Goal: Task Accomplishment & Management: Manage account settings

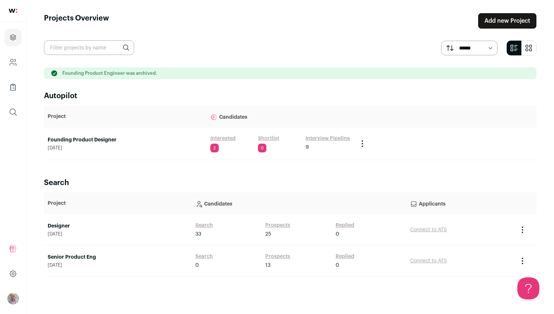
click at [92, 137] on link "Founding Product Designer" at bounding box center [125, 139] width 155 height 7
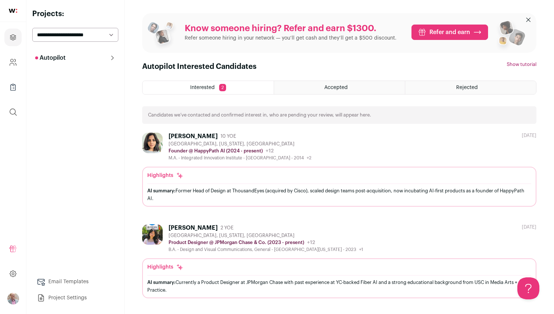
click at [91, 138] on div "Autopilot Autopilot Interested 2 Shortlist Interview Pipeline 9 Analytics Email…" at bounding box center [75, 178] width 86 height 255
click at [189, 227] on div "[PERSON_NAME]" at bounding box center [193, 227] width 49 height 7
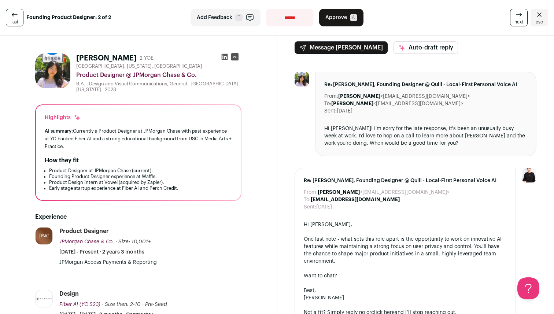
click at [20, 14] on link "last" at bounding box center [15, 18] width 18 height 18
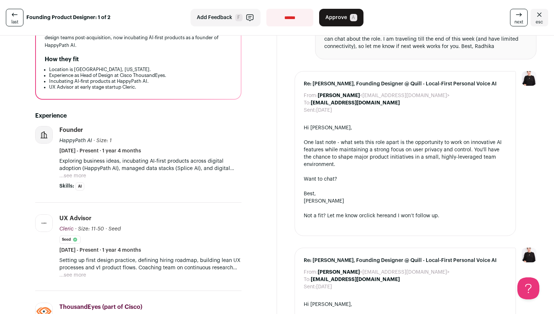
scroll to position [102, 0]
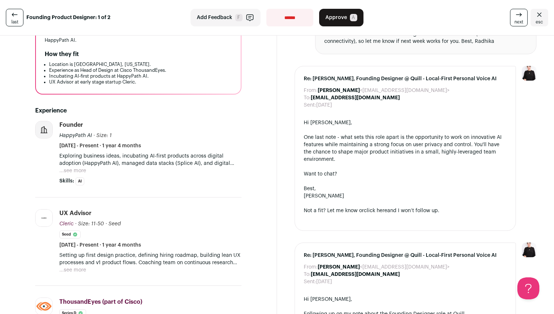
click at [78, 169] on button "...see more" at bounding box center [72, 170] width 27 height 7
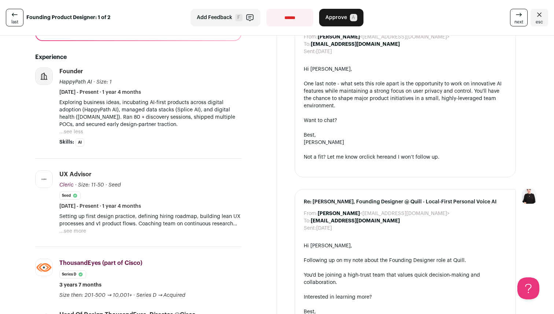
scroll to position [162, 0]
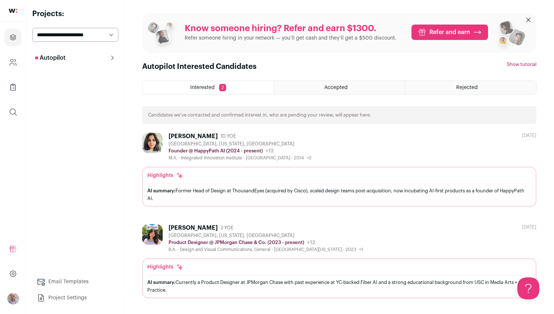
click at [100, 59] on button "Autopilot" at bounding box center [75, 58] width 86 height 15
click at [61, 103] on link "Interview Pipeline 9" at bounding box center [75, 104] width 86 height 15
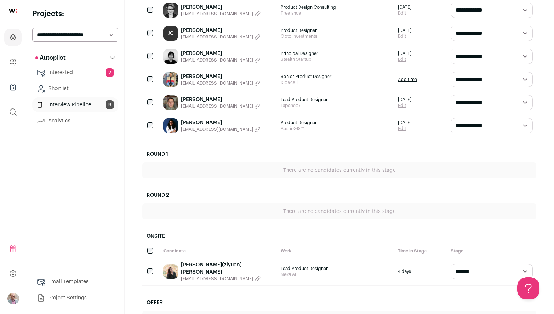
scroll to position [232, 0]
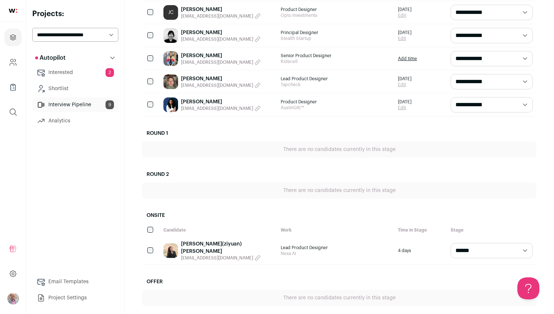
click at [462, 249] on select "**********" at bounding box center [492, 250] width 82 height 15
select select "**********"
click at [451, 243] on select "**********" at bounding box center [492, 250] width 82 height 15
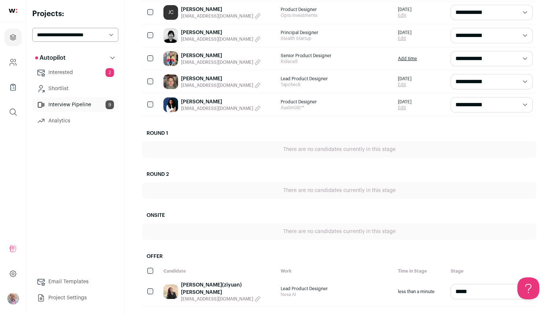
scroll to position [0, 0]
click at [196, 284] on link "[PERSON_NAME](ziyuan) [PERSON_NAME]" at bounding box center [227, 288] width 92 height 15
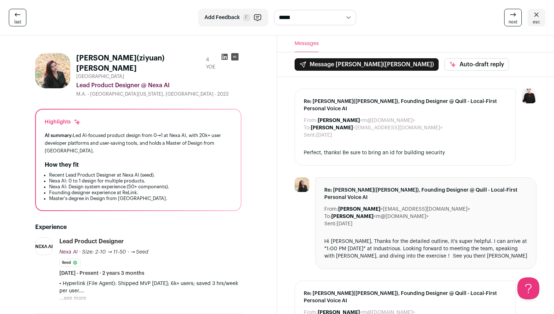
drag, startPoint x: 159, startPoint y: 56, endPoint x: 135, endPoint y: 56, distance: 24.6
click at [135, 56] on div "[PERSON_NAME](ziyuan) [PERSON_NAME] 4 YOE" at bounding box center [158, 63] width 165 height 21
